Goal: Task Accomplishment & Management: Manage account settings

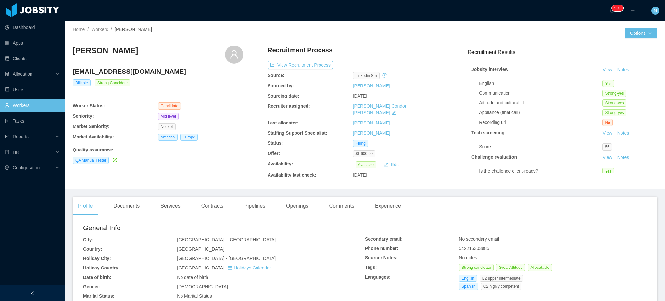
click at [474, 245] on span "542216303985" at bounding box center [474, 247] width 30 height 5
copy span "542216303985"
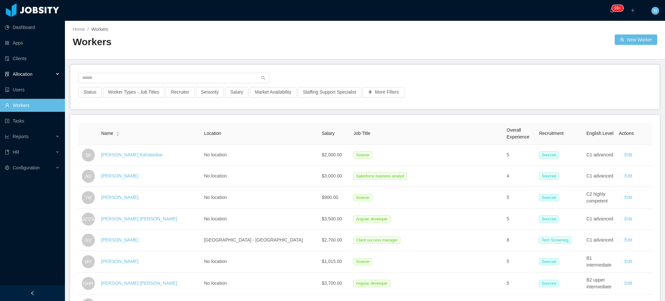
click at [28, 69] on div "Allocation" at bounding box center [32, 74] width 65 height 13
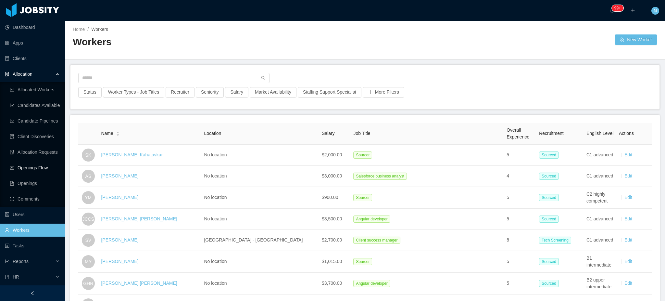
click at [35, 167] on link "Openings Flow" at bounding box center [35, 167] width 50 height 13
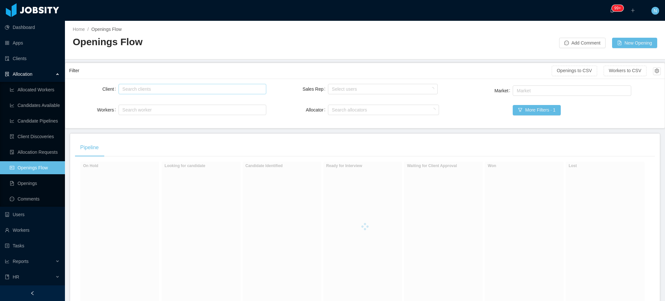
click at [146, 88] on div "Search clients" at bounding box center [190, 89] width 137 height 6
type input "*****"
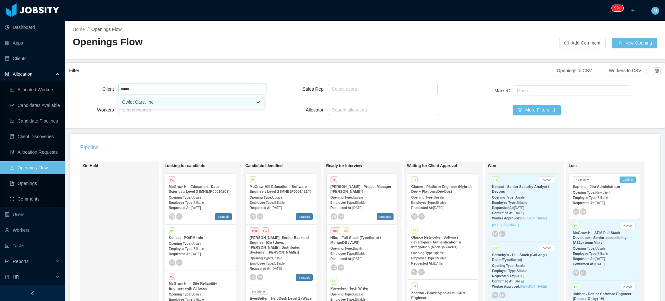
click at [149, 103] on li "Owlet Care, Inc." at bounding box center [191, 102] width 146 height 10
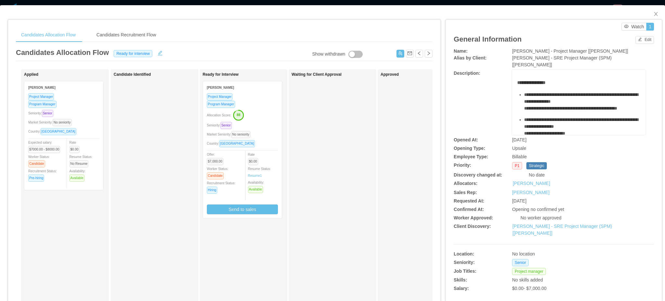
click at [267, 113] on div "Allocation Score: 88" at bounding box center [242, 114] width 71 height 10
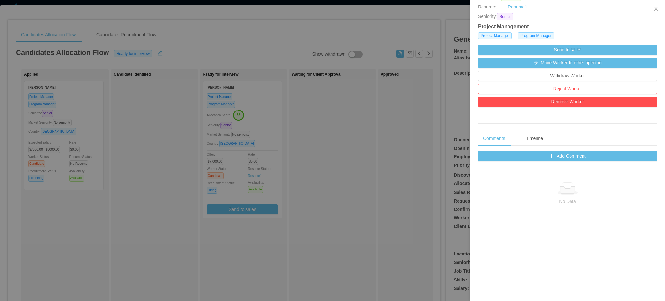
scroll to position [157, 0]
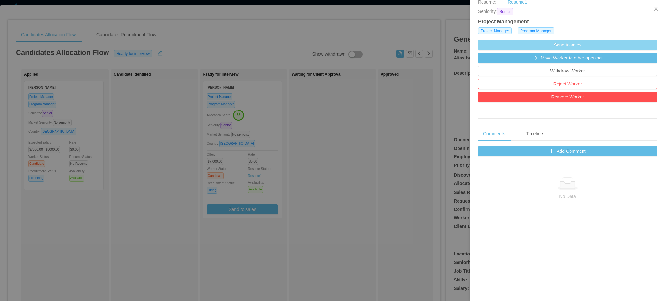
click at [561, 47] on button "Send to sales" at bounding box center [567, 45] width 179 height 10
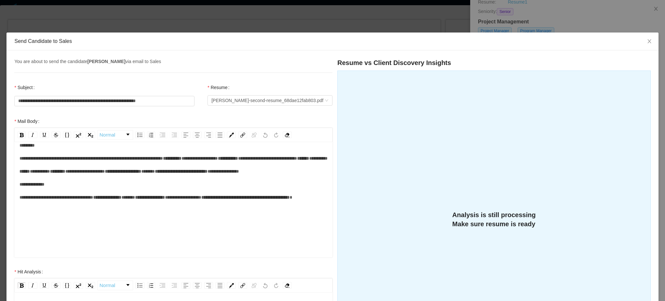
scroll to position [71, 0]
click at [141, 173] on span "*****" at bounding box center [148, 171] width 14 height 5
click at [122, 192] on div "**********" at bounding box center [173, 178] width 308 height 78
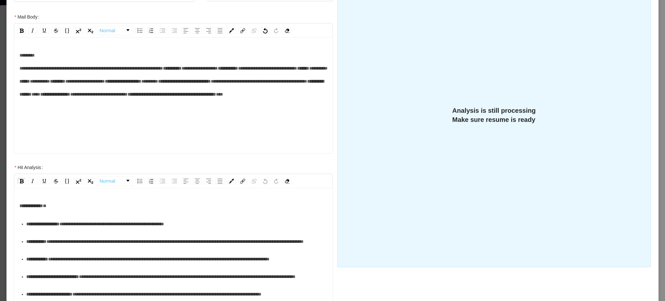
scroll to position [147, 0]
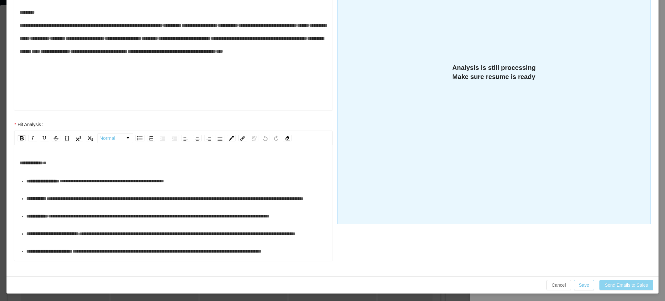
click at [617, 287] on button "Send Emails to Sales" at bounding box center [626, 285] width 54 height 10
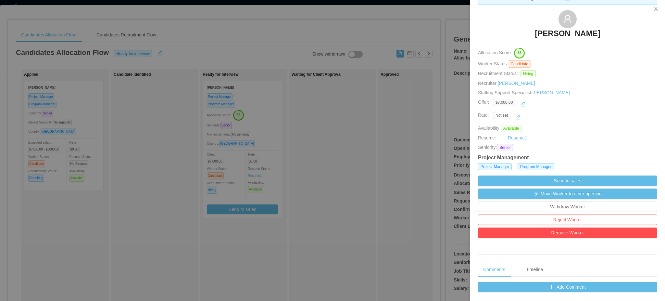
scroll to position [0, 0]
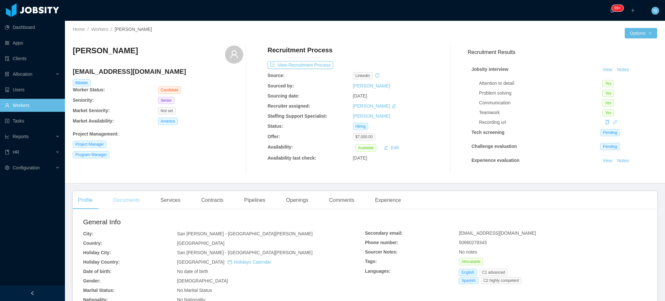
click at [131, 198] on div "Documents" at bounding box center [126, 200] width 37 height 18
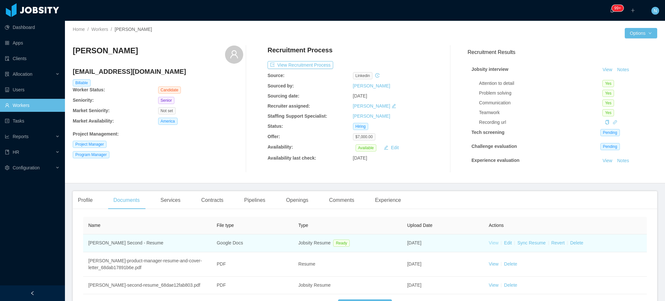
click at [489, 243] on link "View" at bounding box center [494, 242] width 10 height 5
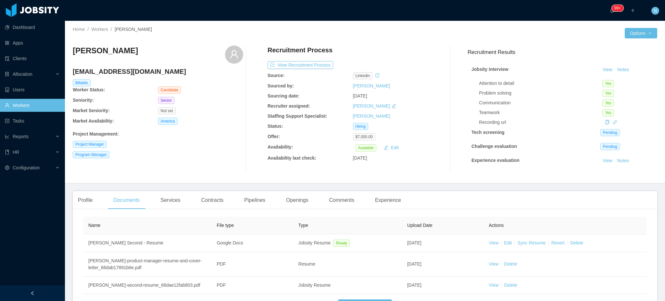
click at [130, 71] on h4 "walcott3004@gmail.com" at bounding box center [158, 71] width 170 height 9
copy h4 "walcott3004@gmail.com"
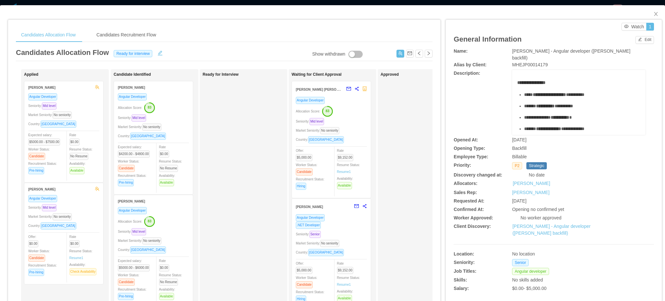
click at [349, 234] on div "Seniority: Senior" at bounding box center [331, 233] width 71 height 7
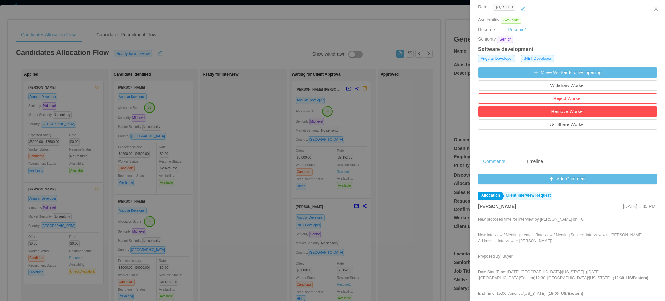
scroll to position [154, 0]
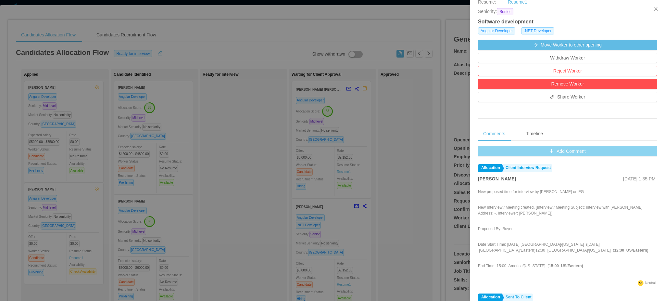
click at [593, 156] on button "Add Comment" at bounding box center [567, 151] width 179 height 10
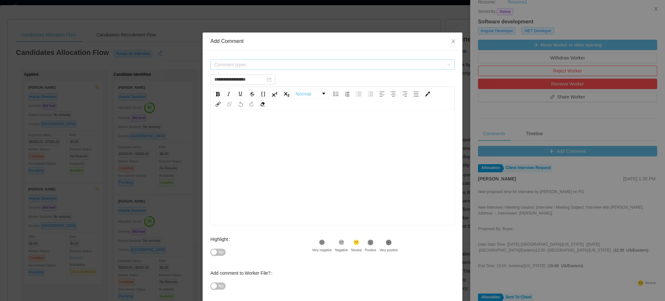
click at [395, 67] on span "Comment types" at bounding box center [328, 64] width 229 height 6
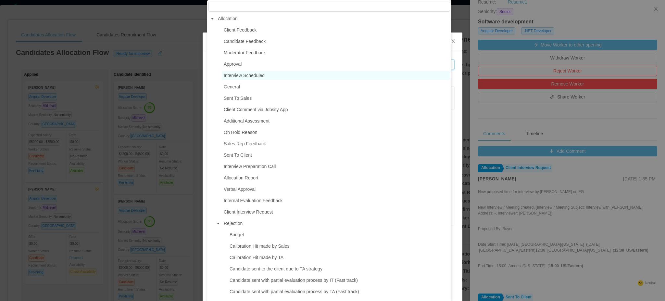
click at [260, 78] on span "Interview Scheduled" at bounding box center [244, 75] width 41 height 5
type input "**********"
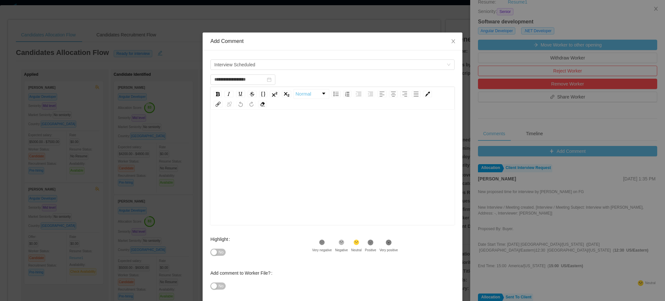
click at [269, 187] on div "rdw-editor" at bounding box center [333, 177] width 234 height 114
paste div "rdw-editor"
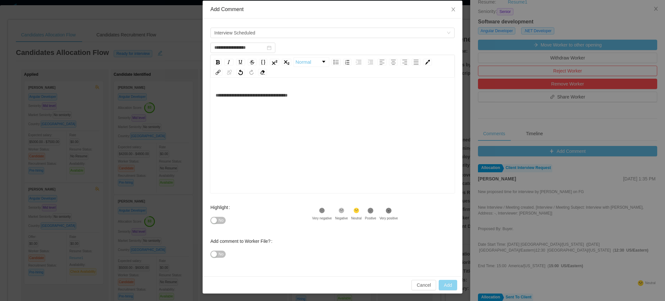
click at [449, 282] on button "Add" at bounding box center [448, 285] width 19 height 10
type input "**********"
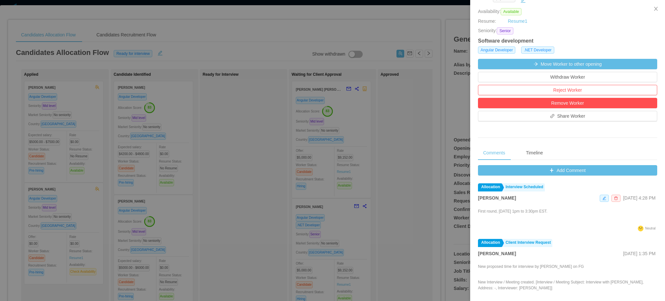
scroll to position [147, 0]
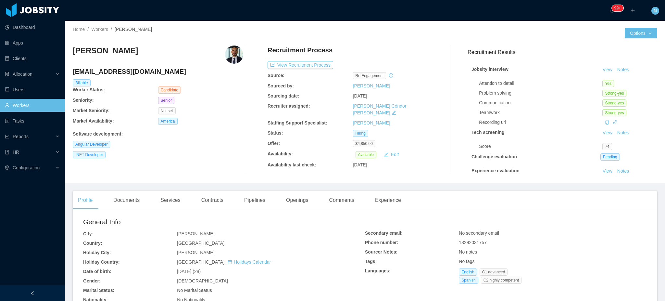
click at [129, 71] on h4 "[EMAIL_ADDRESS][DOMAIN_NAME]" at bounding box center [158, 71] width 170 height 9
copy h4 "[EMAIL_ADDRESS][DOMAIN_NAME]"
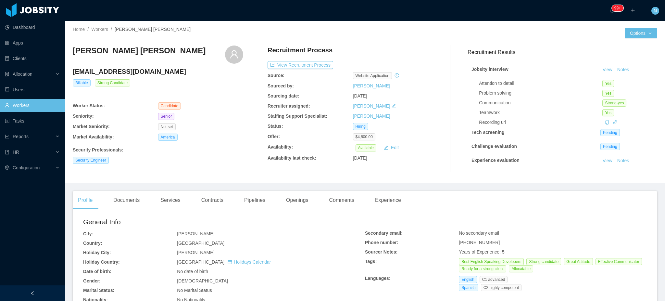
click at [137, 53] on h3 "Daniel David Batista Baez" at bounding box center [139, 50] width 133 height 10
copy div "Daniel David Batista Baez"
click at [150, 46] on h3 "Daniel David Batista Baez" at bounding box center [139, 50] width 133 height 10
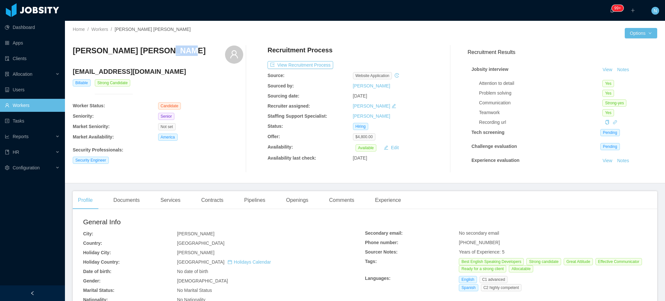
click at [150, 46] on h3 "Daniel David Batista Baez" at bounding box center [139, 50] width 133 height 10
copy div "Daniel David Batista Baez"
click at [120, 75] on h4 "danield.batistab@gmail.com" at bounding box center [158, 71] width 170 height 9
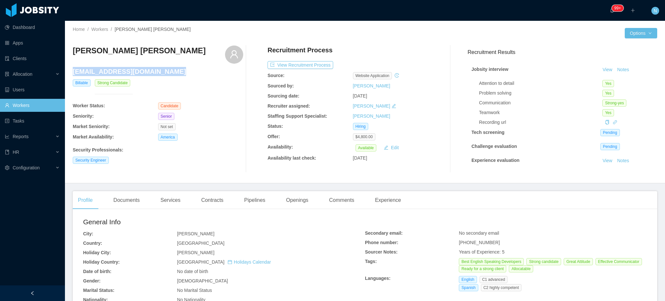
click at [120, 75] on h4 "danield.batistab@gmail.com" at bounding box center [158, 71] width 170 height 9
copy h4 "danield.batistab@gmail.com"
click at [106, 54] on h3 "[PERSON_NAME] [PERSON_NAME]" at bounding box center [139, 50] width 133 height 10
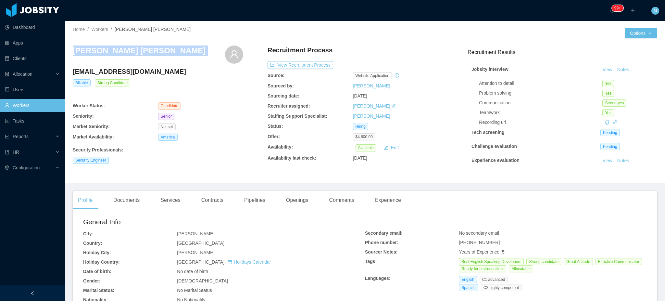
click at [106, 54] on h3 "[PERSON_NAME] [PERSON_NAME]" at bounding box center [139, 50] width 133 height 10
copy div "[PERSON_NAME] [PERSON_NAME]"
click at [150, 70] on h4 "danield.batistab@gmail.com" at bounding box center [158, 71] width 170 height 9
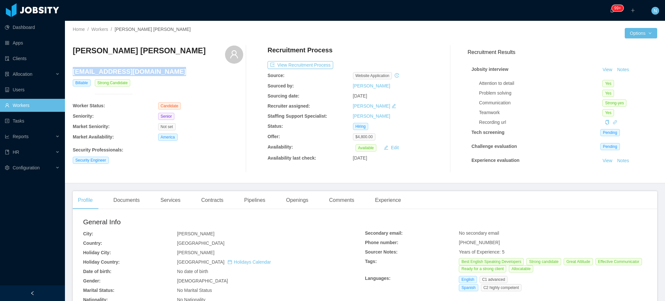
click at [150, 70] on h4 "danield.batistab@gmail.com" at bounding box center [158, 71] width 170 height 9
copy h4 "danield.batistab@gmail.com"
click at [288, 278] on div "[DEMOGRAPHIC_DATA]" at bounding box center [271, 280] width 188 height 7
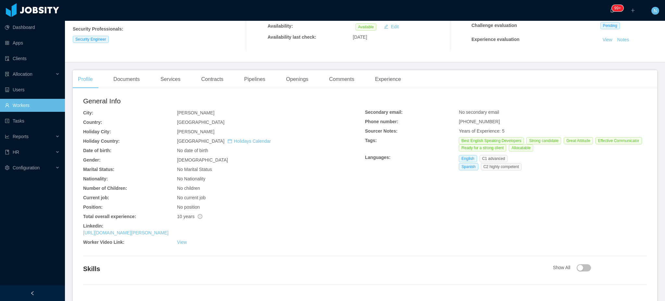
scroll to position [121, 0]
click at [157, 230] on link "https://www.linkedin.com/in/daniel-david-batista" at bounding box center [125, 232] width 85 height 5
click at [380, 80] on div "Experience" at bounding box center [388, 79] width 36 height 18
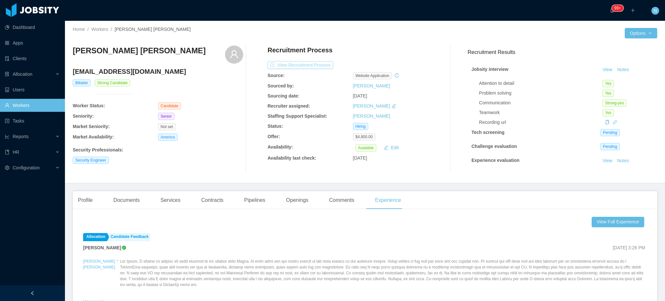
click at [303, 65] on button "View Recruitment Process" at bounding box center [301, 65] width 66 height 8
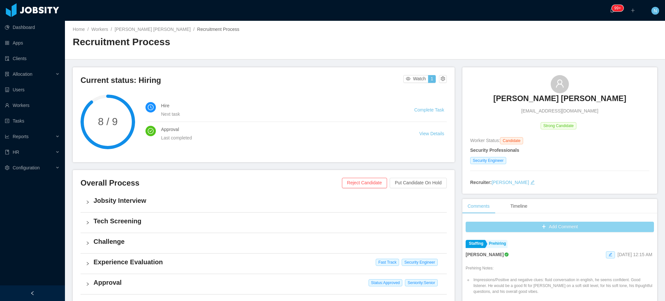
click at [575, 226] on button "Add Comment" at bounding box center [560, 226] width 188 height 10
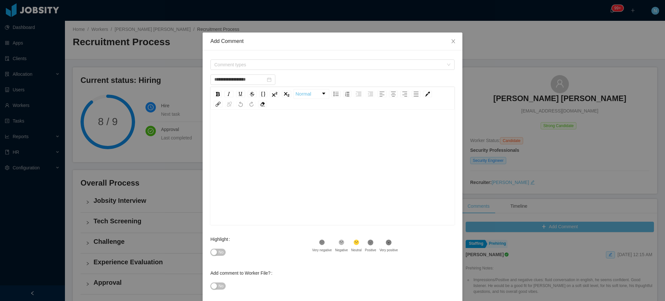
type input "**********"
click at [321, 134] on div "rdw-editor" at bounding box center [333, 177] width 234 height 114
click at [287, 62] on span "Comment types" at bounding box center [328, 64] width 229 height 6
click at [210, 102] on span at bounding box center [212, 101] width 8 height 8
click at [210, 93] on span at bounding box center [212, 90] width 8 height 8
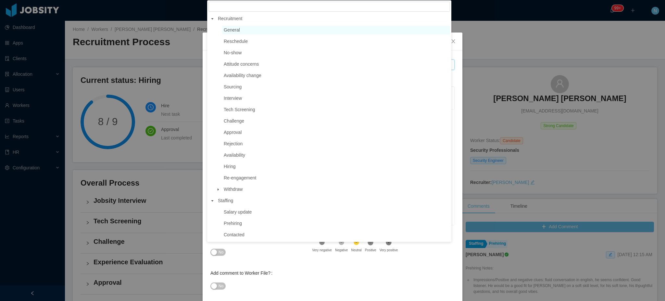
click at [266, 29] on span "General" at bounding box center [336, 30] width 228 height 9
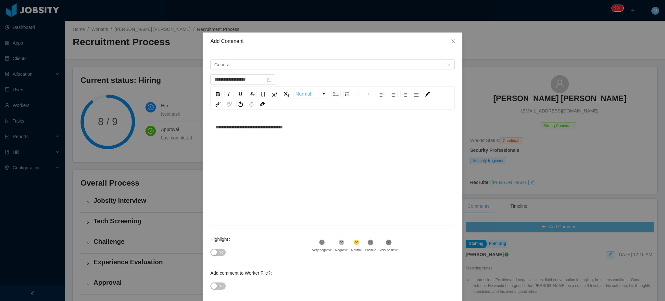
click at [213, 253] on button "No" at bounding box center [217, 251] width 15 height 7
click at [382, 267] on div "Add comment to Worker File? No" at bounding box center [332, 283] width 244 height 34
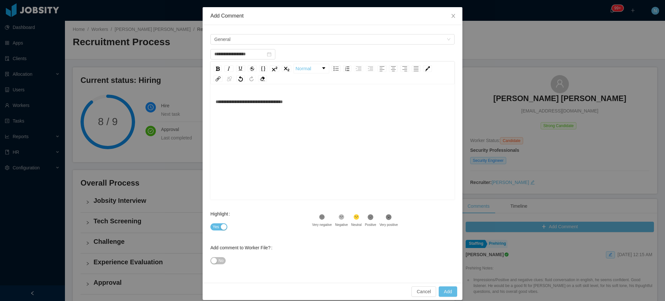
scroll to position [32, 0]
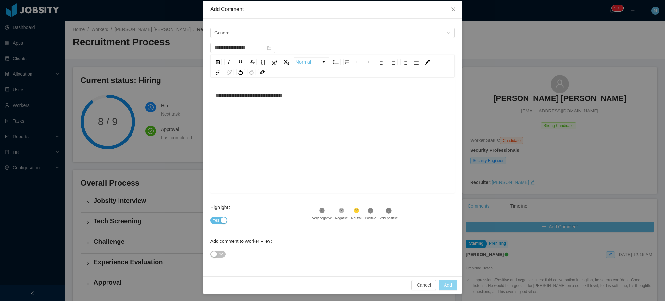
click at [440, 286] on button "Add" at bounding box center [448, 285] width 19 height 10
click at [385, 92] on div "**********" at bounding box center [333, 95] width 234 height 13
type input "**********"
click at [447, 286] on button "Add" at bounding box center [448, 285] width 19 height 10
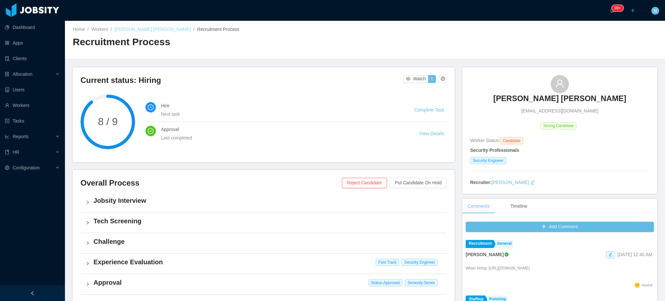
click at [138, 29] on link "[PERSON_NAME] [PERSON_NAME]" at bounding box center [153, 29] width 76 height 5
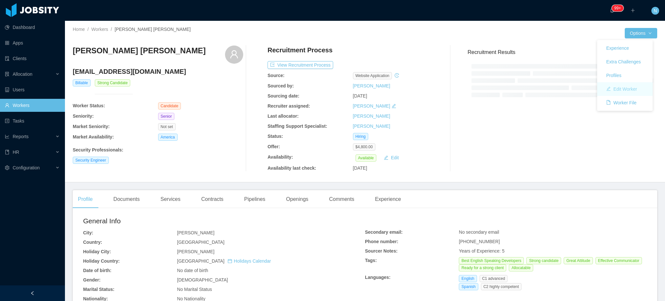
click at [627, 92] on button "Edit Worker" at bounding box center [621, 89] width 41 height 10
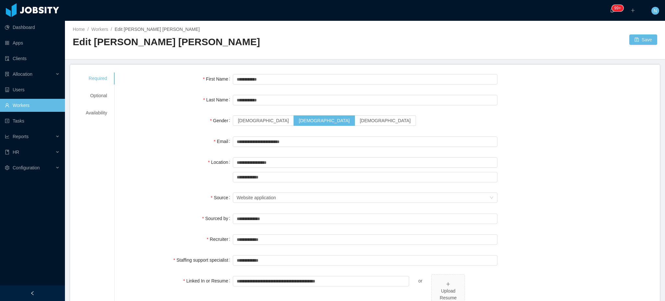
click at [611, 162] on div "**********" at bounding box center [387, 170] width 530 height 28
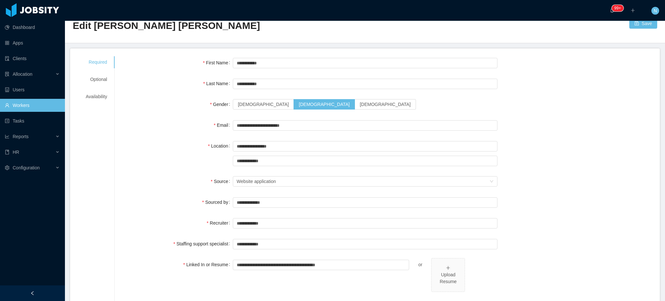
scroll to position [17, 0]
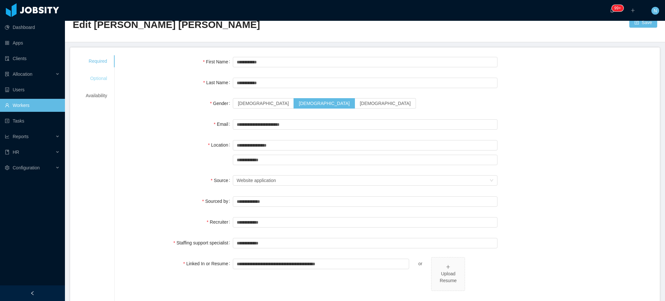
click at [99, 78] on div "Optional" at bounding box center [96, 78] width 37 height 12
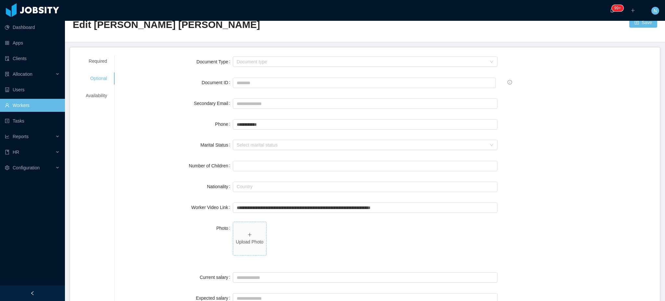
click at [247, 236] on icon "icon: plus" at bounding box center [249, 234] width 5 height 5
click at [595, 128] on div "**********" at bounding box center [387, 124] width 530 height 13
click at [639, 22] on button "Save" at bounding box center [643, 22] width 28 height 10
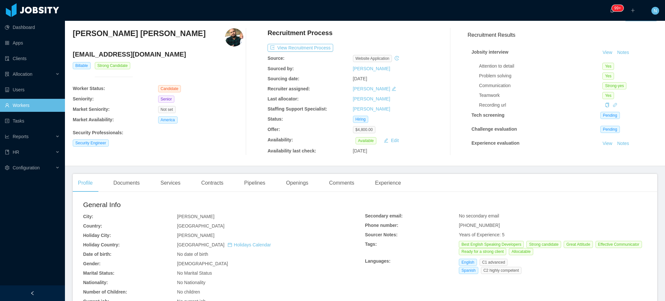
click at [151, 28] on h3 "[PERSON_NAME] [PERSON_NAME]" at bounding box center [139, 33] width 133 height 10
copy h3 "[PERSON_NAME] [PERSON_NAME]"
click at [108, 31] on h3 "[PERSON_NAME] [PERSON_NAME]" at bounding box center [139, 33] width 133 height 10
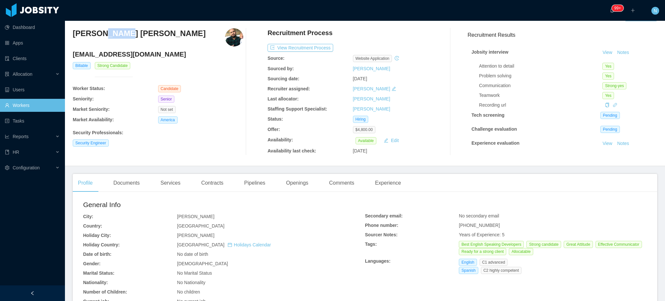
click at [108, 31] on h3 "[PERSON_NAME] [PERSON_NAME]" at bounding box center [139, 33] width 133 height 10
click at [108, 31] on h3 "Daniel David Batista Baez" at bounding box center [139, 33] width 133 height 10
copy h3 "Daniel David Batista Baez"
click at [140, 50] on h4 "danield.batistab@gmail.com" at bounding box center [158, 54] width 170 height 9
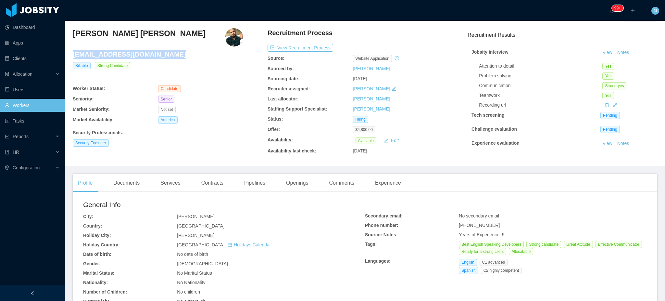
click at [140, 50] on h4 "danield.batistab@gmail.com" at bounding box center [158, 54] width 170 height 9
copy h4 "danield.batistab@gmail.com"
click at [152, 32] on h3 "Daniel David Batista Baez" at bounding box center [139, 33] width 133 height 10
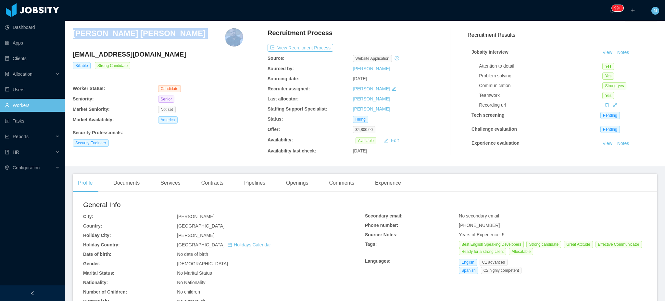
click at [152, 32] on h3 "Daniel David Batista Baez" at bounding box center [139, 33] width 133 height 10
copy h3 "Daniel David Batista Baez"
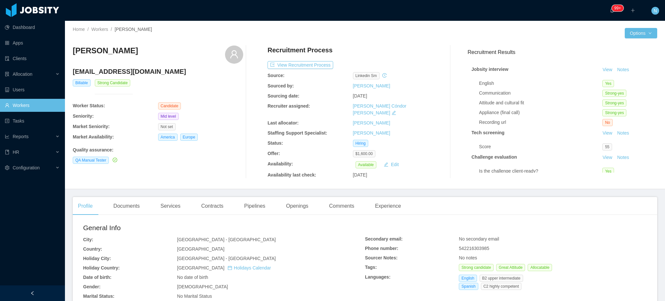
click at [132, 69] on h4 "[EMAIL_ADDRESS][DOMAIN_NAME]" at bounding box center [158, 71] width 170 height 9
copy h4 "[EMAIL_ADDRESS][DOMAIN_NAME]"
click at [128, 197] on div "Documents" at bounding box center [126, 206] width 37 height 18
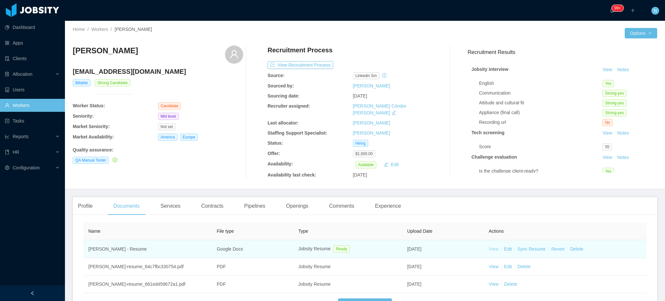
click at [490, 246] on link "View" at bounding box center [494, 248] width 10 height 5
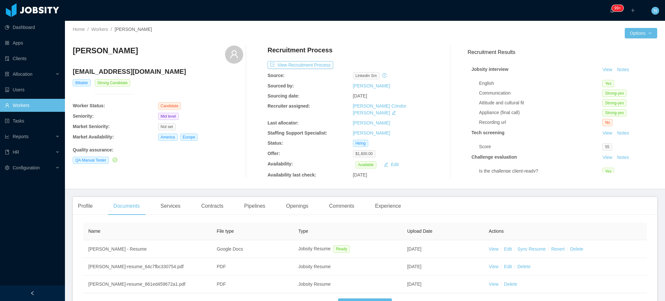
click at [130, 72] on h4 "[EMAIL_ADDRESS][DOMAIN_NAME]" at bounding box center [158, 71] width 170 height 9
copy h4 "[EMAIL_ADDRESS][DOMAIN_NAME]"
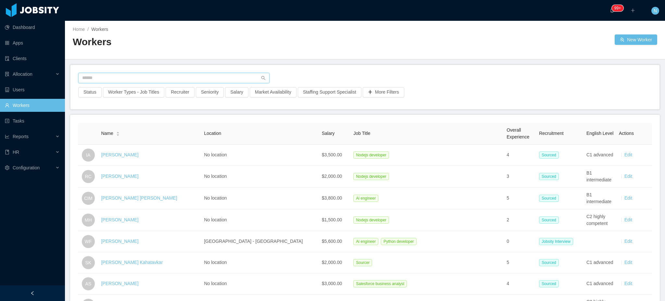
click at [200, 76] on input "text" at bounding box center [173, 78] width 191 height 10
paste input "**********"
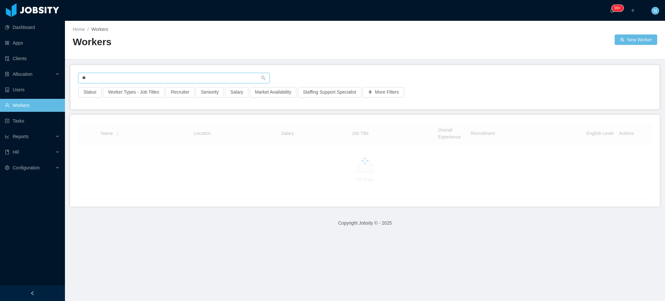
type input "*"
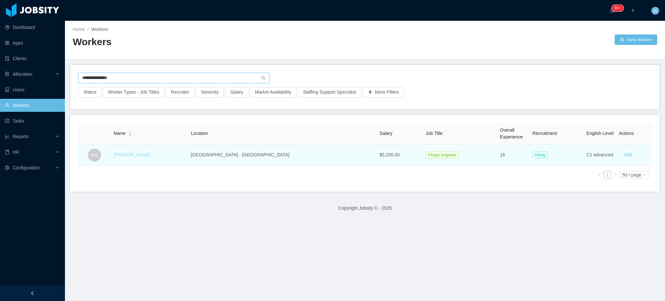
type input "**********"
click at [143, 154] on link "Matheus Santoro" at bounding box center [132, 154] width 37 height 5
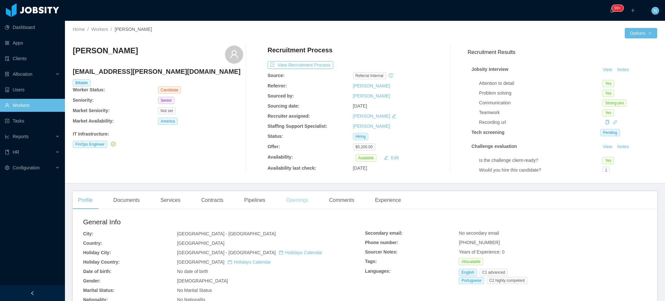
click at [293, 200] on div "Openings" at bounding box center [297, 200] width 33 height 18
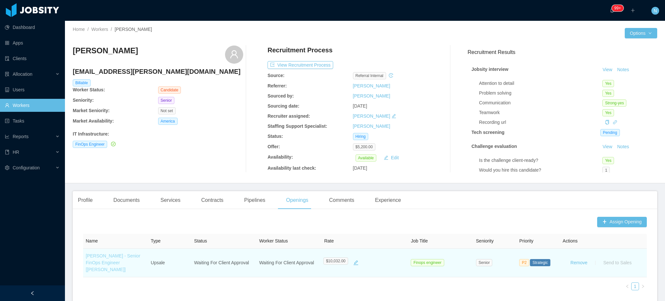
click at [112, 262] on link "McGraw-Hill - Senior FinOps Engineer [Doug Fuerst]" at bounding box center [113, 262] width 55 height 19
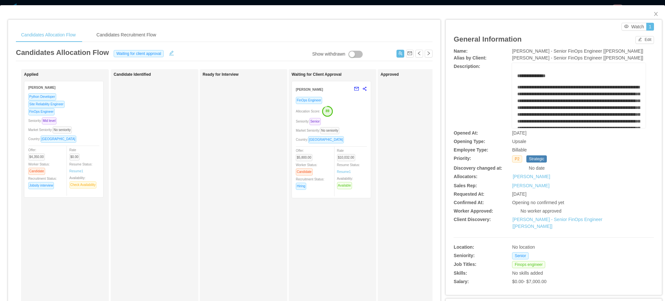
click at [356, 131] on div "Market Seniority: No seniority" at bounding box center [331, 130] width 71 height 7
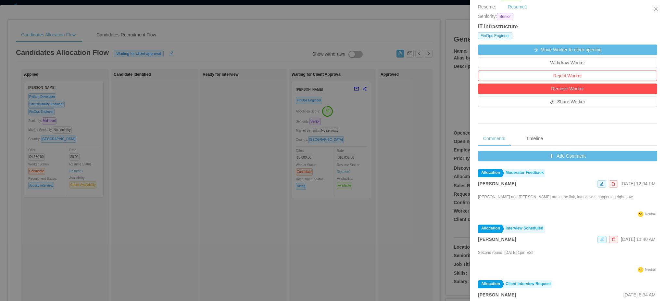
scroll to position [175, 0]
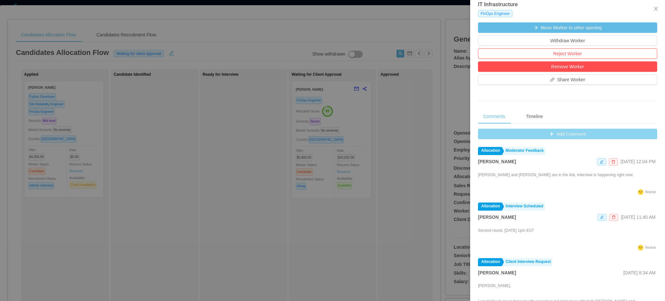
click at [563, 132] on button "Add Comment" at bounding box center [567, 134] width 179 height 10
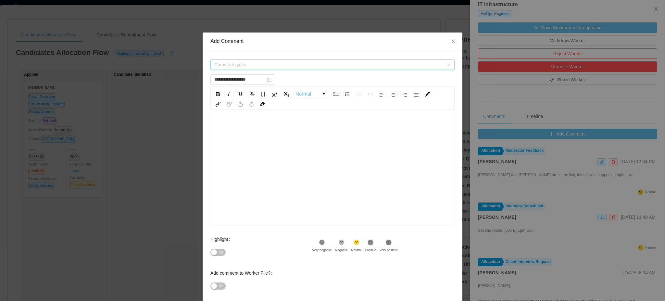
click at [335, 66] on span "Comment types" at bounding box center [328, 64] width 229 height 6
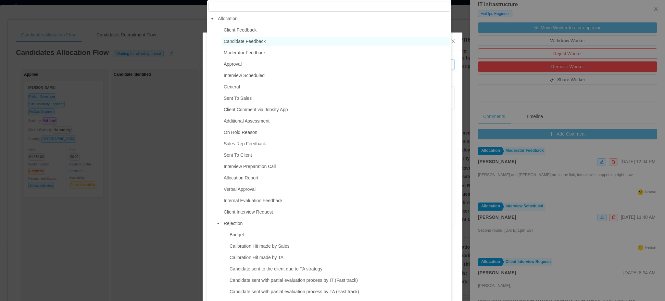
click at [275, 44] on span "Candidate Feedback" at bounding box center [336, 41] width 228 height 9
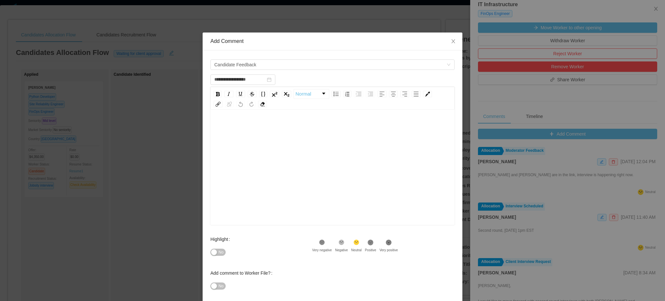
click at [273, 145] on div "rdw-editor" at bounding box center [333, 177] width 234 height 114
type input "**********"
click at [214, 249] on button "No" at bounding box center [217, 251] width 15 height 7
click at [216, 125] on span "**********" at bounding box center [273, 127] width 114 height 5
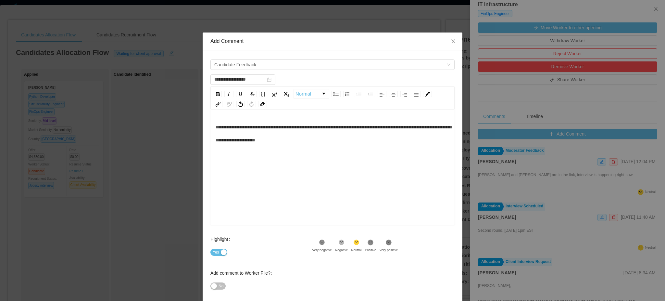
click at [366, 127] on span "**********" at bounding box center [334, 134] width 236 height 18
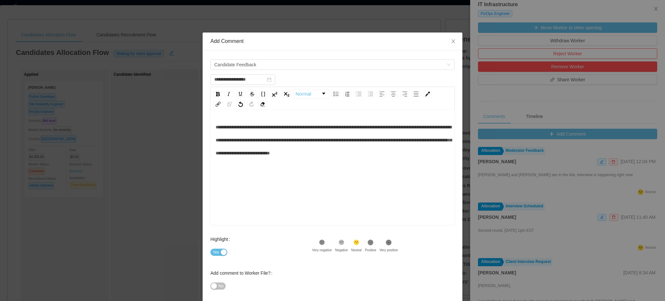
click at [378, 286] on div "Add comment to Worker File? No" at bounding box center [332, 283] width 244 height 34
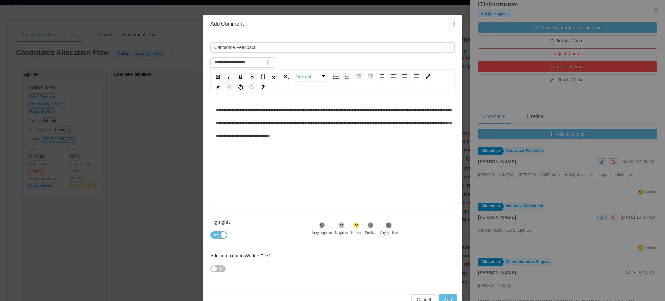
scroll to position [32, 0]
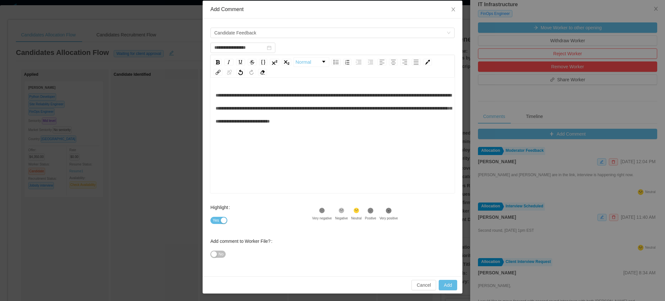
click at [380, 109] on span "**********" at bounding box center [334, 108] width 236 height 31
type input "**********"
click at [441, 284] on button "Add" at bounding box center [448, 285] width 19 height 10
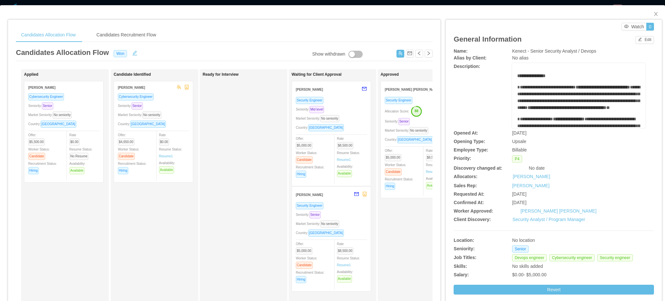
click at [408, 161] on div "Offer: $5,000.00 Worker Status: Candidate Recruitment Status: Hiring" at bounding box center [403, 168] width 36 height 43
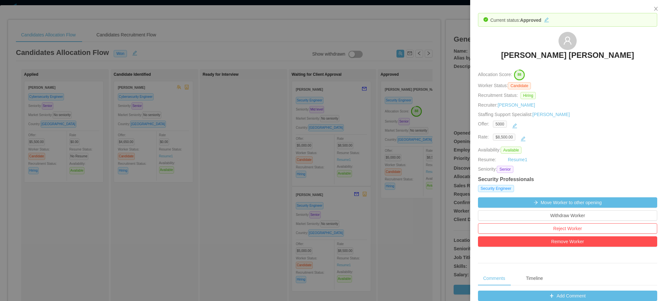
click at [434, 243] on div at bounding box center [332, 150] width 665 height 301
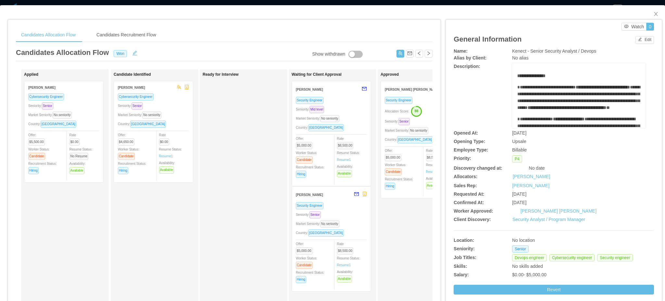
click at [560, 51] on span "Kenect - Senior Security Analyst / Devops" at bounding box center [554, 50] width 84 height 5
copy span "Kenect - Senior Security Analyst / Devops"
